Goal: Book appointment/travel/reservation: Book appointment/travel/reservation

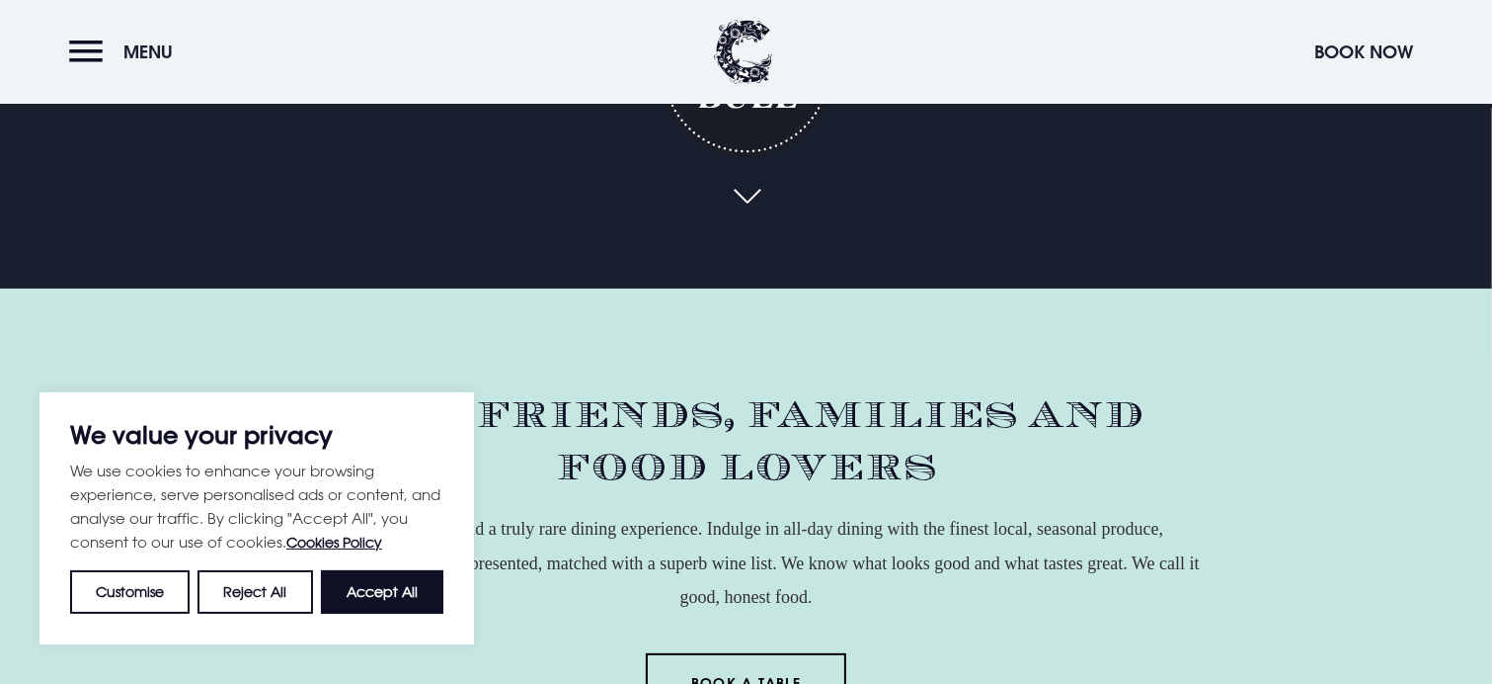
scroll to position [395, 0]
drag, startPoint x: 394, startPoint y: 586, endPoint x: 403, endPoint y: 380, distance: 205.6
click at [395, 585] on button "Accept All" at bounding box center [382, 591] width 122 height 43
checkbox input "true"
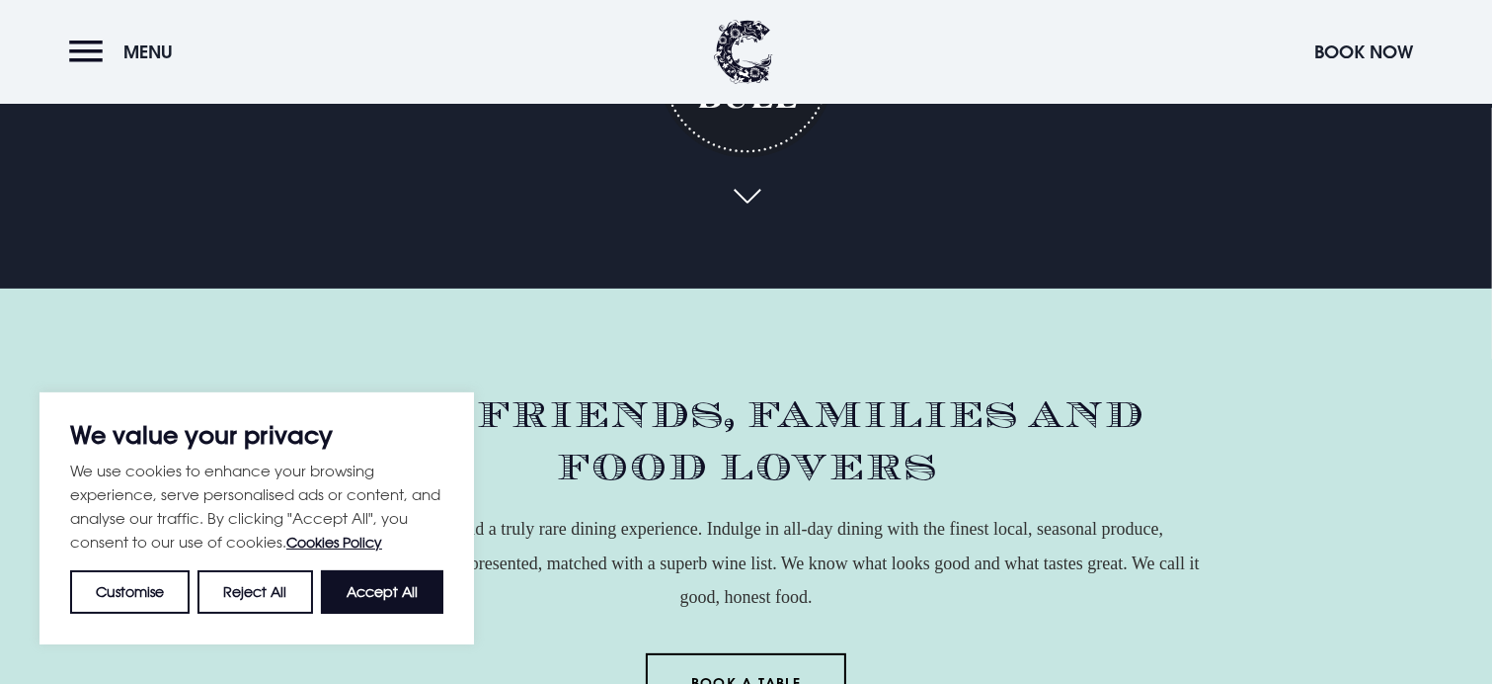
checkbox input "true"
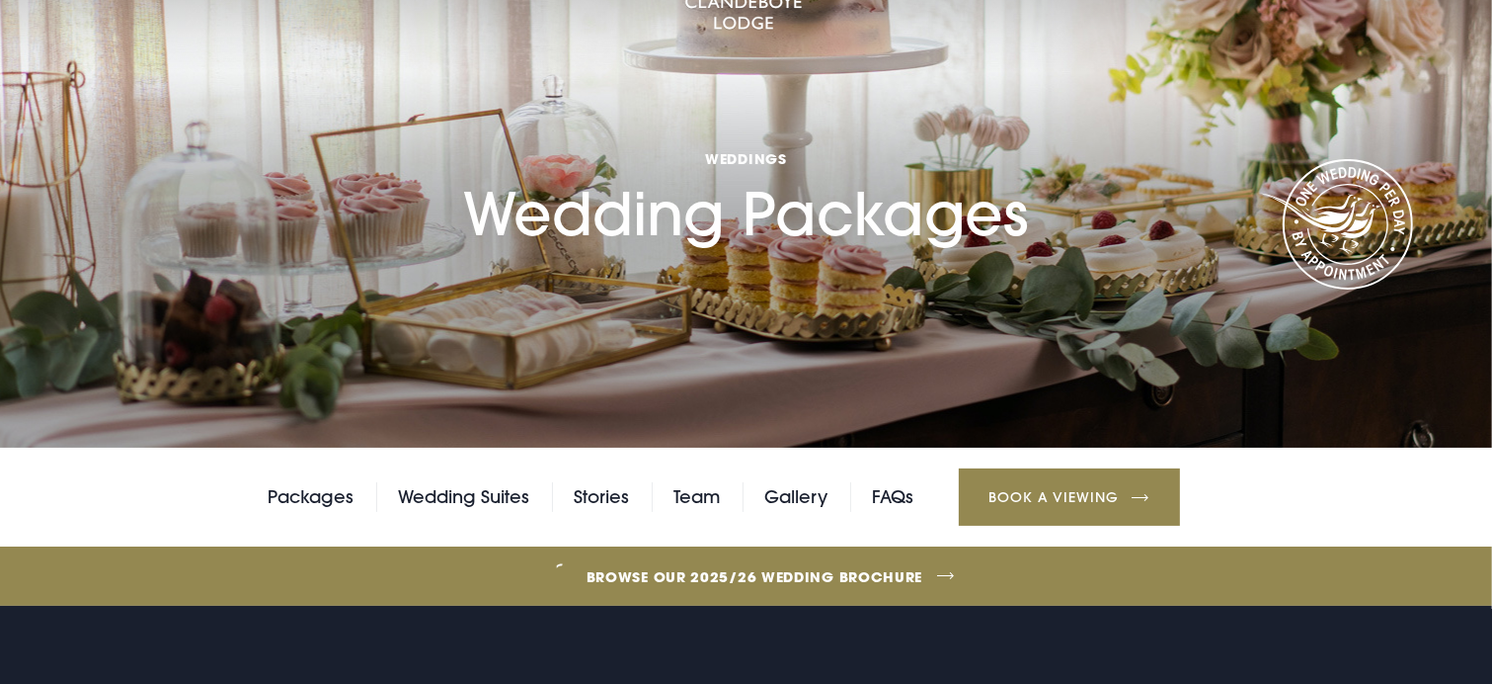
scroll to position [395, 0]
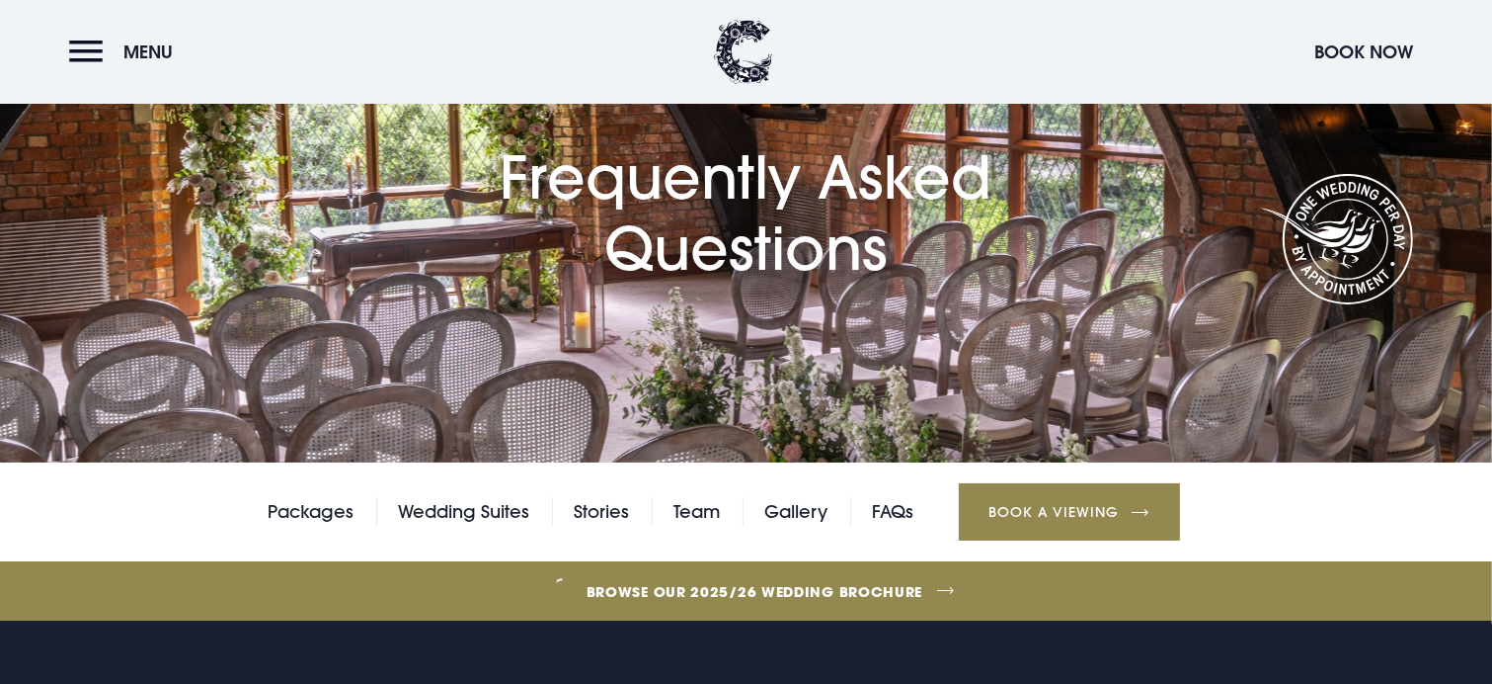
scroll to position [198, 0]
